Goal: Task Accomplishment & Management: Manage account settings

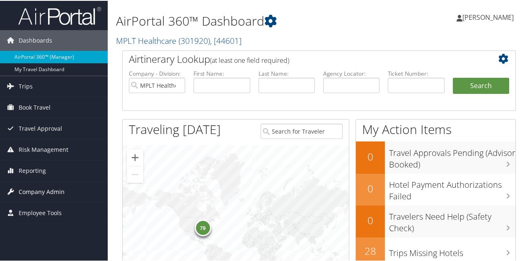
click at [24, 191] on span "Company Admin" at bounding box center [42, 191] width 46 height 21
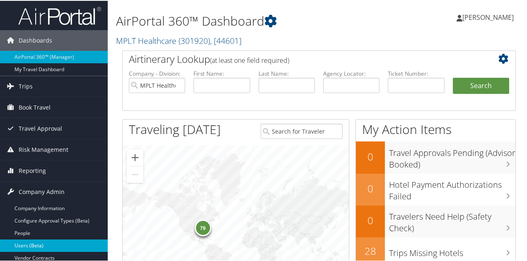
click at [35, 239] on link "Users (Beta)" at bounding box center [54, 245] width 108 height 12
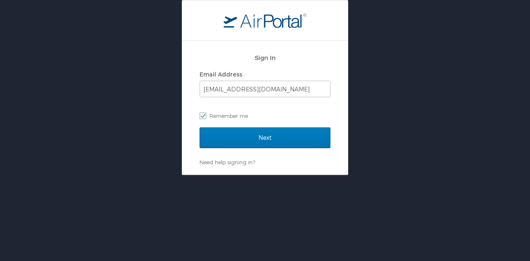
click at [261, 156] on div "Next" at bounding box center [265, 142] width 131 height 31
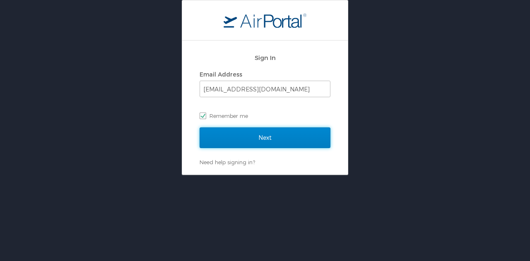
click at [239, 133] on input "Next" at bounding box center [265, 137] width 131 height 21
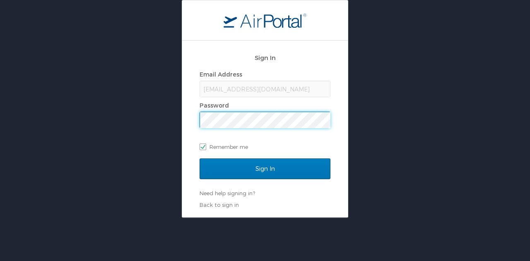
click at [270, 156] on div "Sign In Email Address msavell@mplthealthcare.com Password Remember me" at bounding box center [265, 104] width 131 height 111
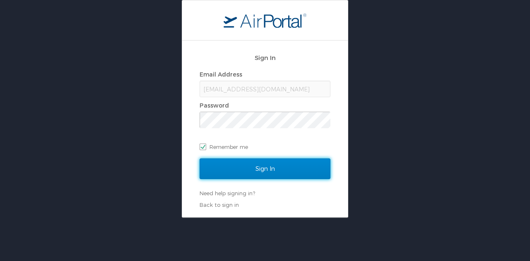
click at [274, 160] on input "Sign In" at bounding box center [265, 169] width 131 height 21
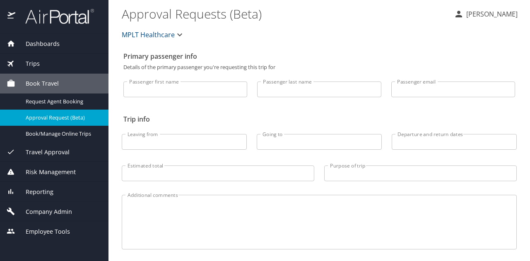
click at [43, 210] on span "Company Admin" at bounding box center [43, 211] width 57 height 9
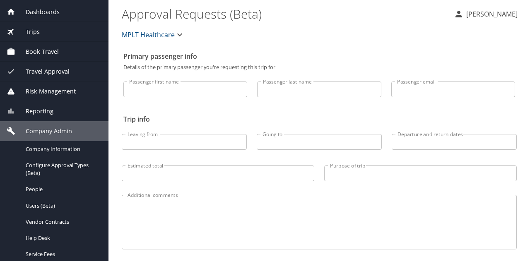
scroll to position [33, 0]
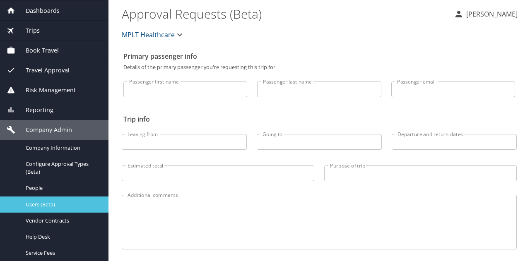
click at [51, 209] on link "Users (Beta)" at bounding box center [54, 205] width 108 height 16
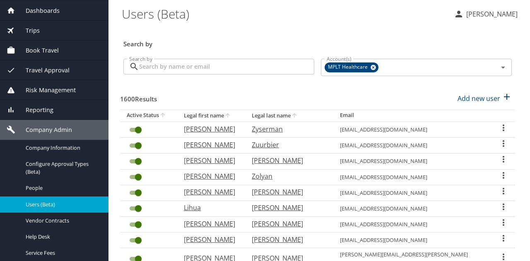
click at [167, 77] on p at bounding box center [218, 77] width 191 height 2
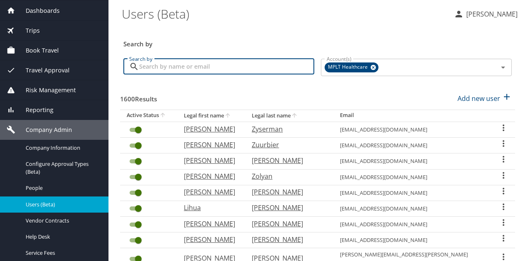
click at [163, 67] on input "Search by" at bounding box center [226, 67] width 175 height 16
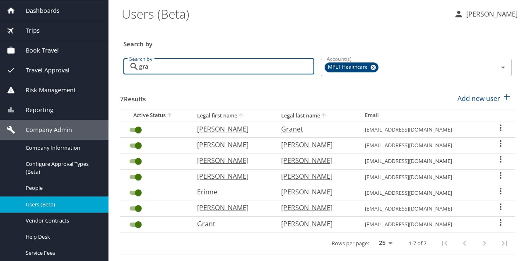
type input "gra"
click at [203, 191] on p "Erinne" at bounding box center [230, 192] width 67 height 10
select select "US"
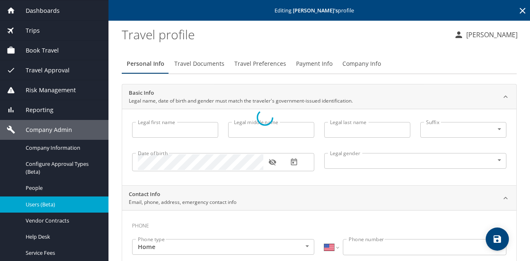
type input "Erinne"
type input "[PERSON_NAME]"
type input "[DEMOGRAPHIC_DATA]"
type input "[GEOGRAPHIC_DATA]"
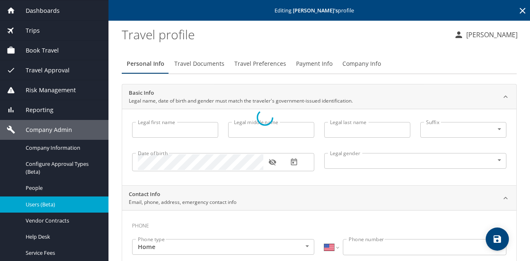
type input "[US_STATE]"
select select "US"
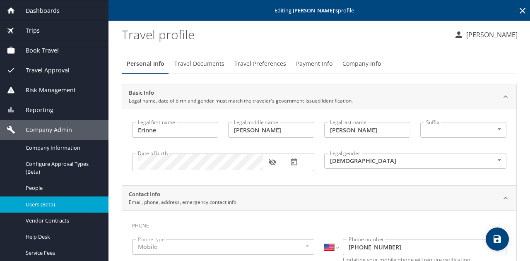
click at [189, 64] on span "Travel Documents" at bounding box center [199, 64] width 50 height 10
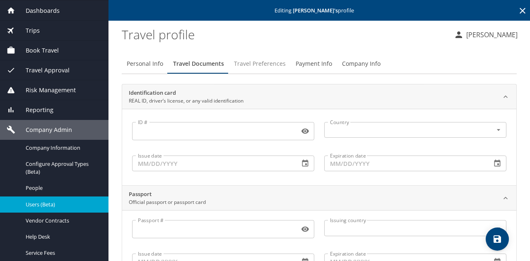
click at [252, 58] on button "Travel Preferences" at bounding box center [260, 64] width 62 height 20
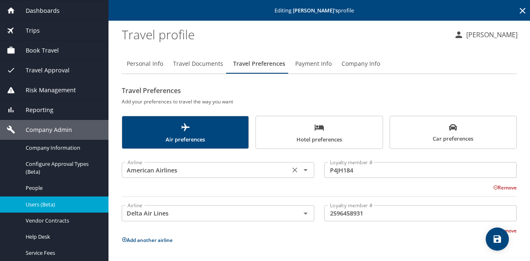
scroll to position [65, 0]
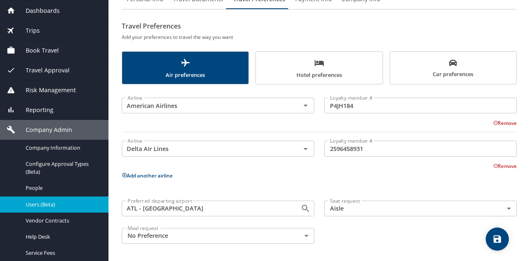
click at [157, 172] on button "Add another airline" at bounding box center [147, 175] width 51 height 7
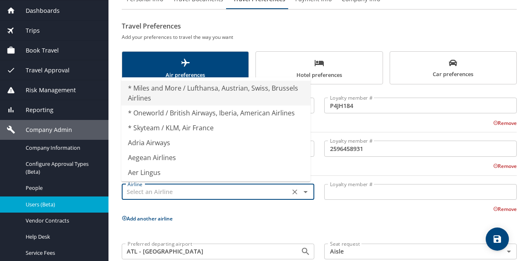
click at [175, 189] on input "text" at bounding box center [205, 192] width 163 height 11
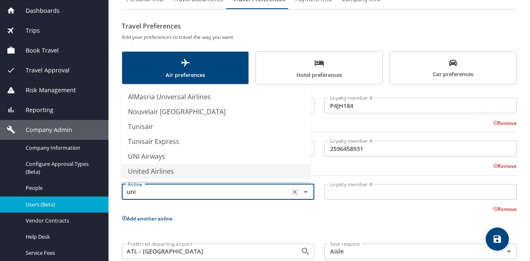
click at [156, 169] on li "United Airlines" at bounding box center [215, 171] width 189 height 15
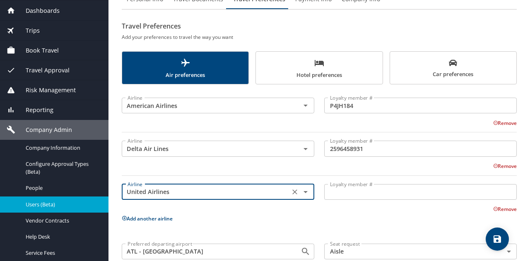
type input "United Airlines"
click at [363, 202] on div "Loyalty member # Loyalty member #" at bounding box center [420, 192] width 202 height 33
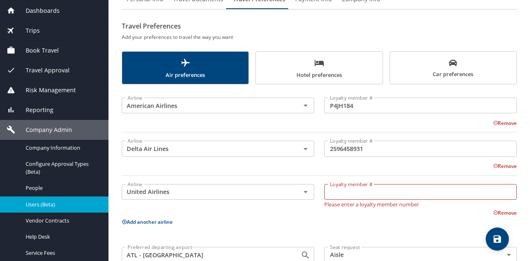
click at [338, 187] on input "Loyalty member #" at bounding box center [420, 192] width 192 height 16
paste input "GCT21903"
type input "GCT21903"
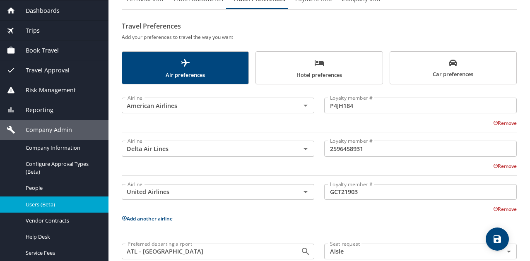
click at [380, 222] on p "Add another airline" at bounding box center [319, 219] width 395 height 10
click at [495, 236] on icon "save" at bounding box center [497, 239] width 10 height 10
